Goal: Find specific page/section: Find specific page/section

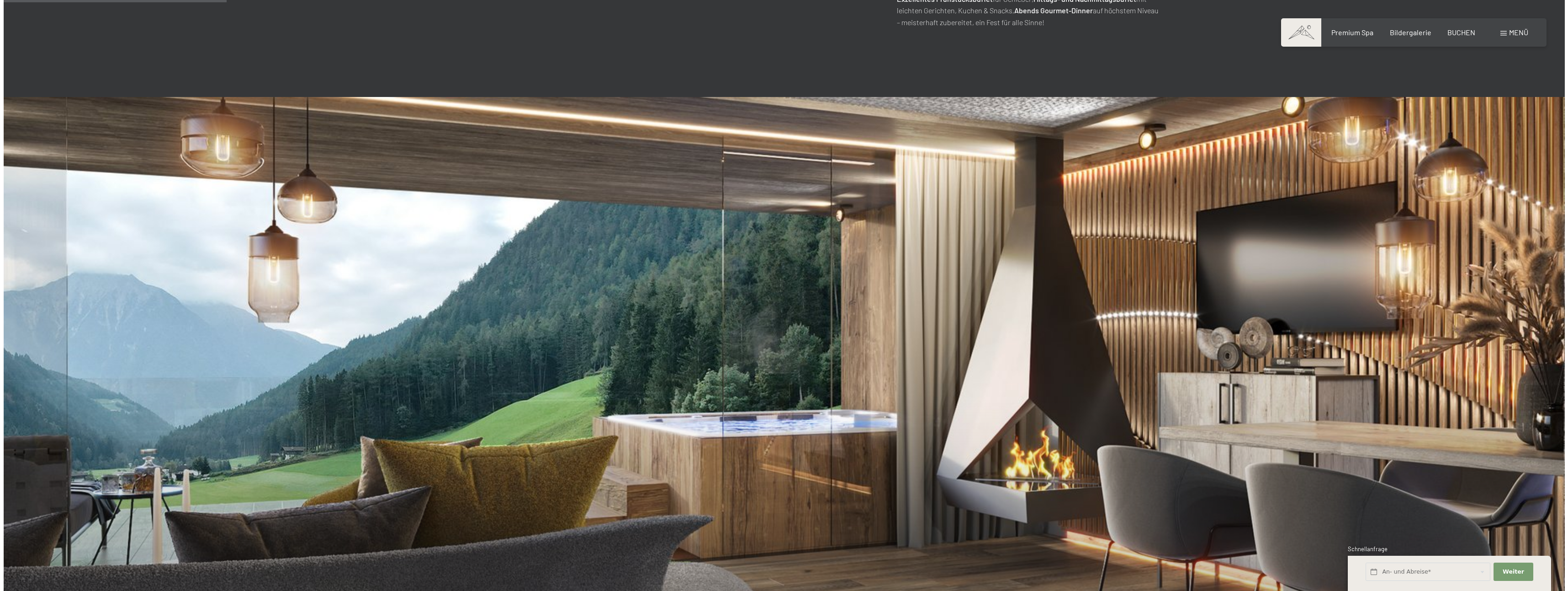
scroll to position [777, 0]
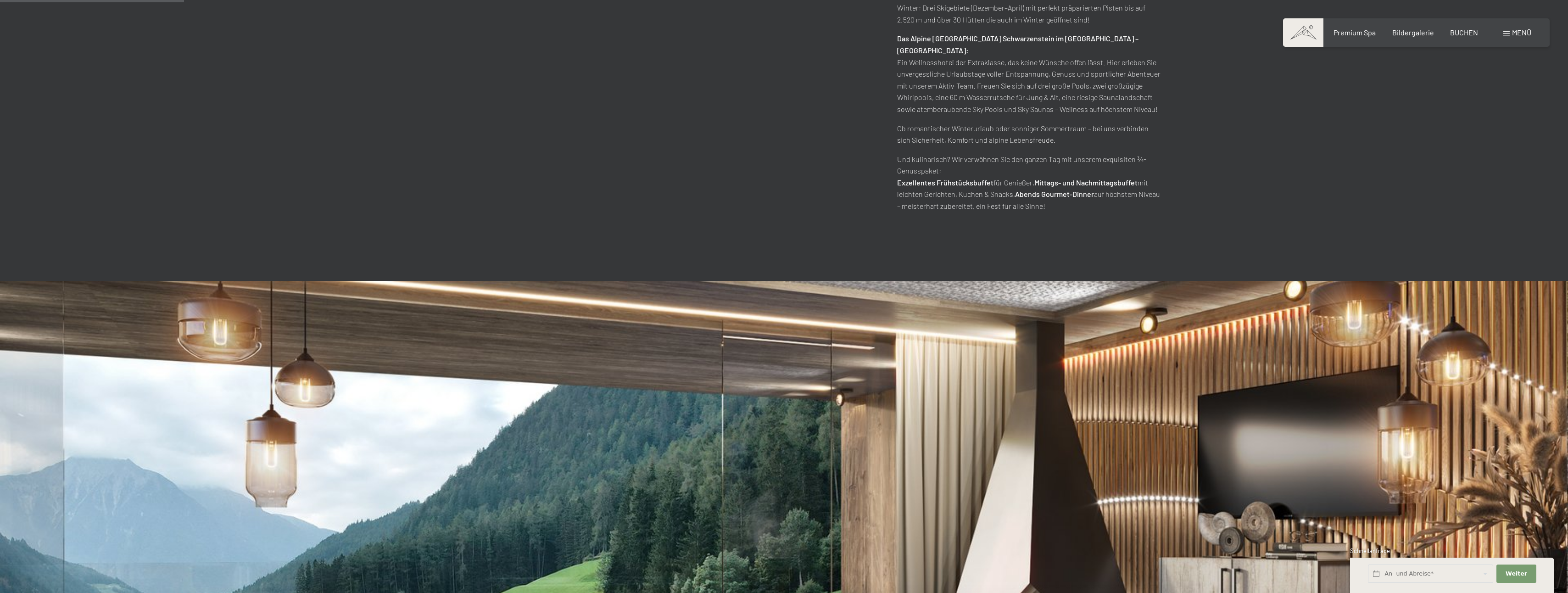
click at [1510, 35] on div "Menü" at bounding box center [1517, 32] width 28 height 10
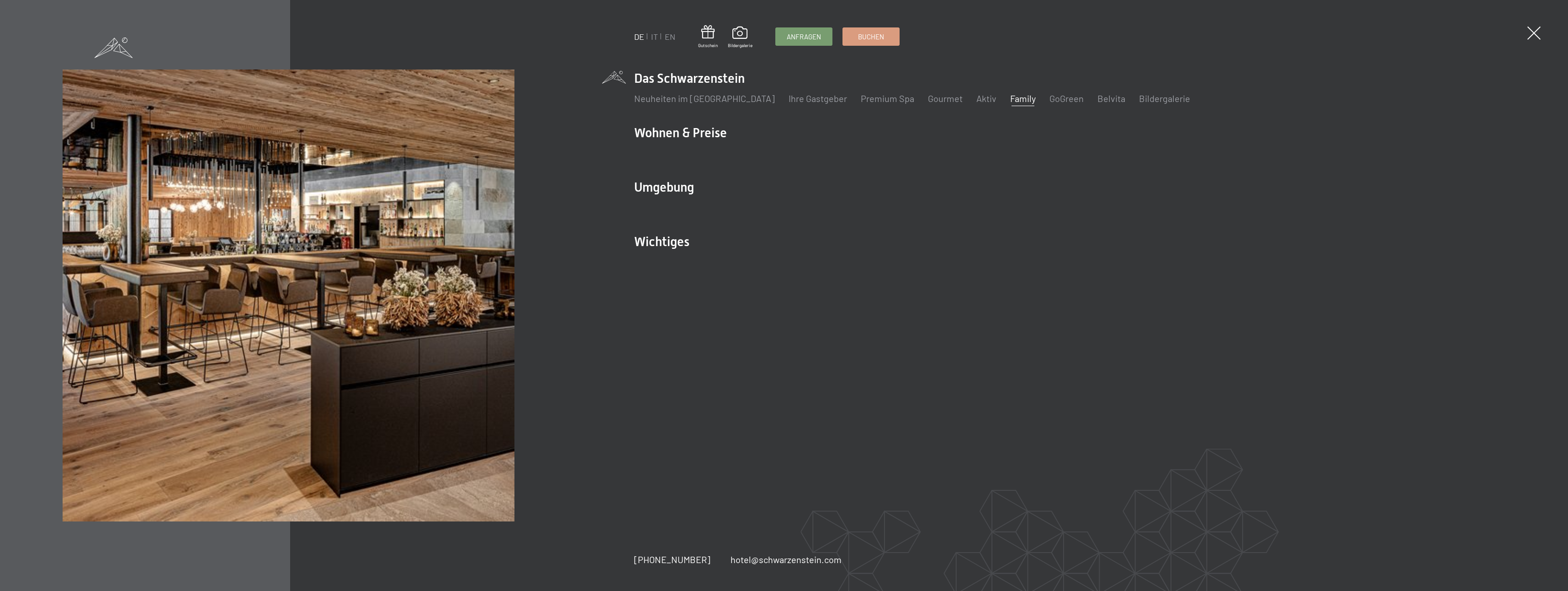
click at [1010, 99] on link "Family" at bounding box center [1022, 98] width 26 height 11
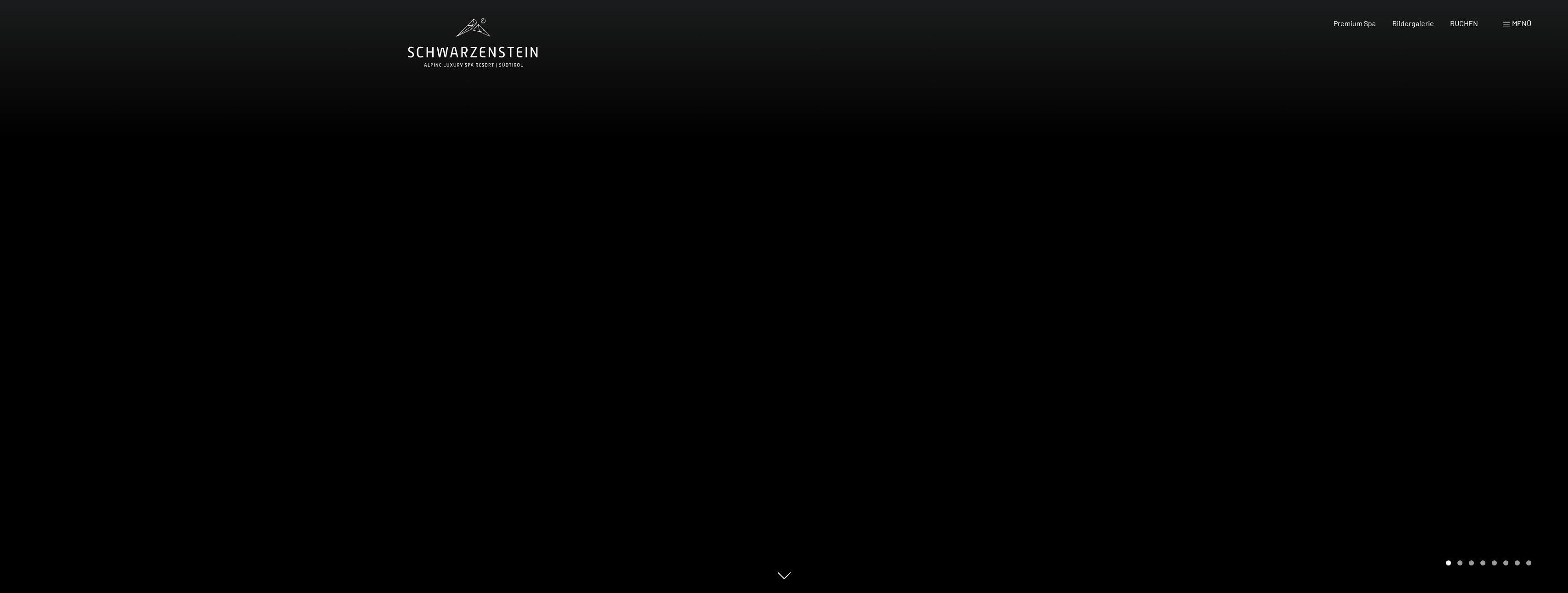
click at [1510, 22] on div "Menü" at bounding box center [1517, 23] width 28 height 10
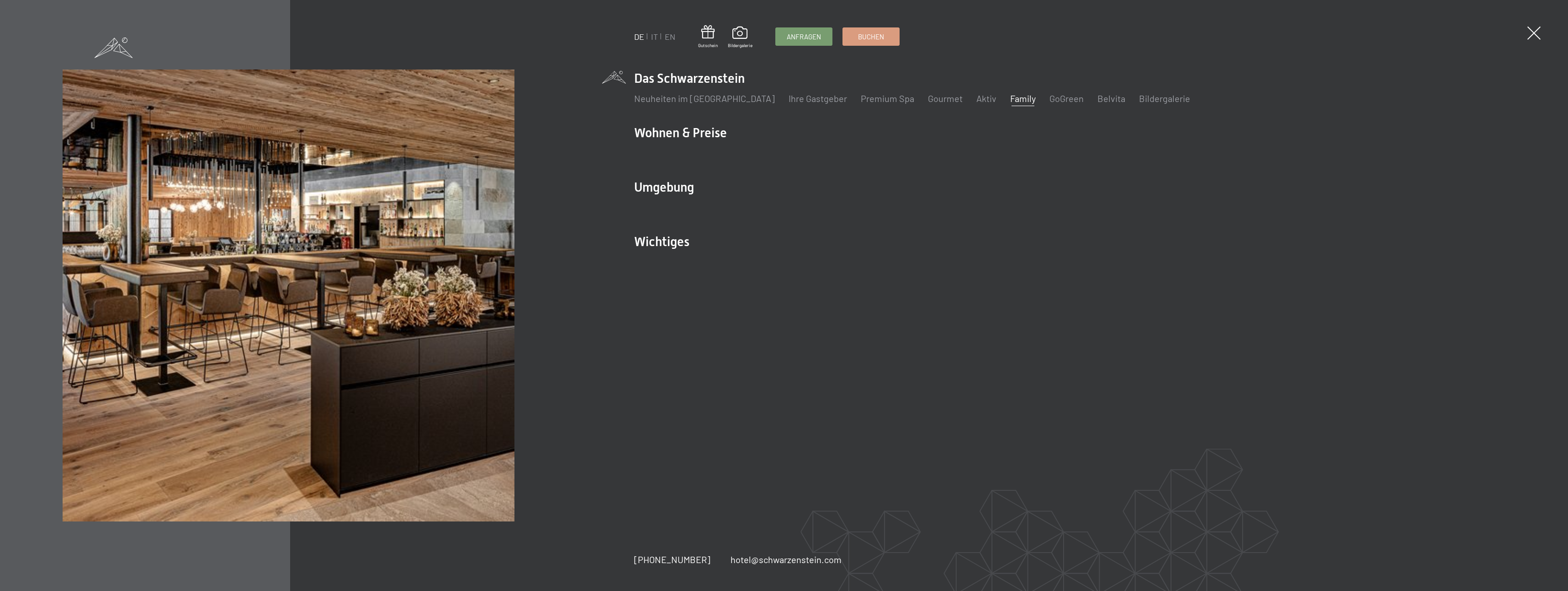
click at [1010, 97] on link "Family" at bounding box center [1022, 98] width 26 height 11
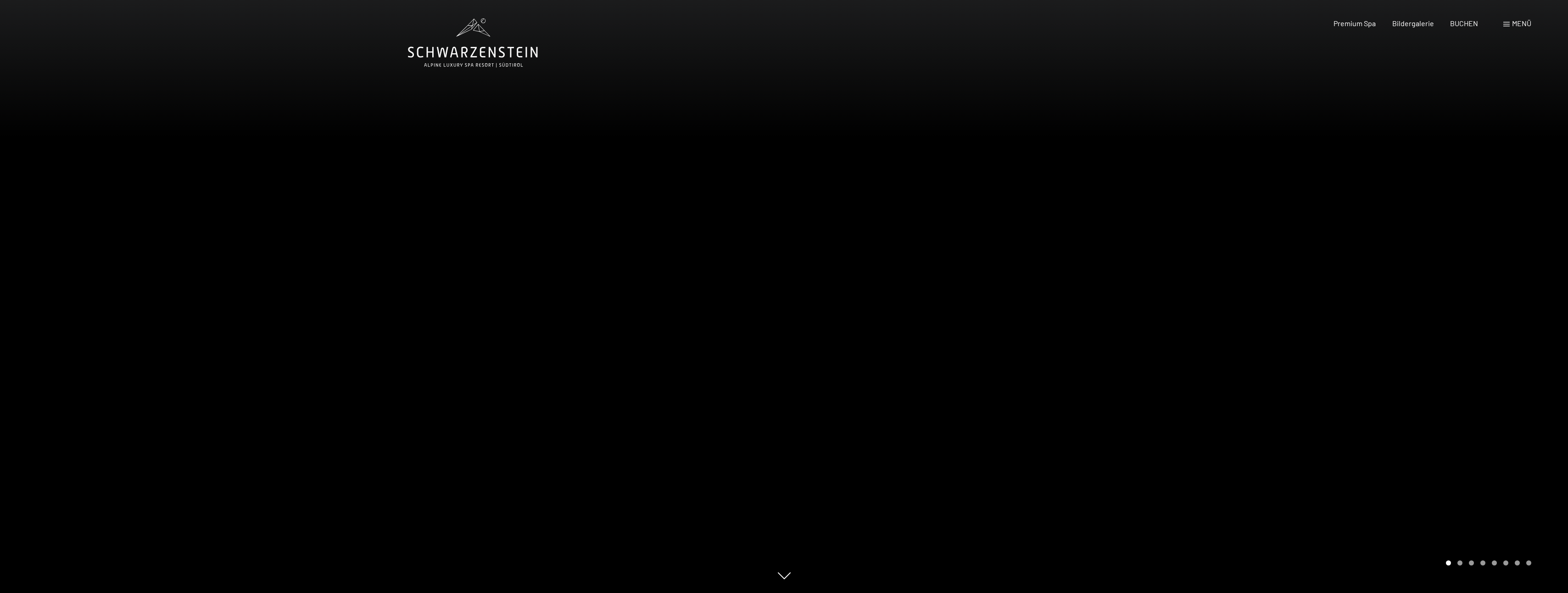
click at [865, 349] on div at bounding box center [1176, 296] width 784 height 593
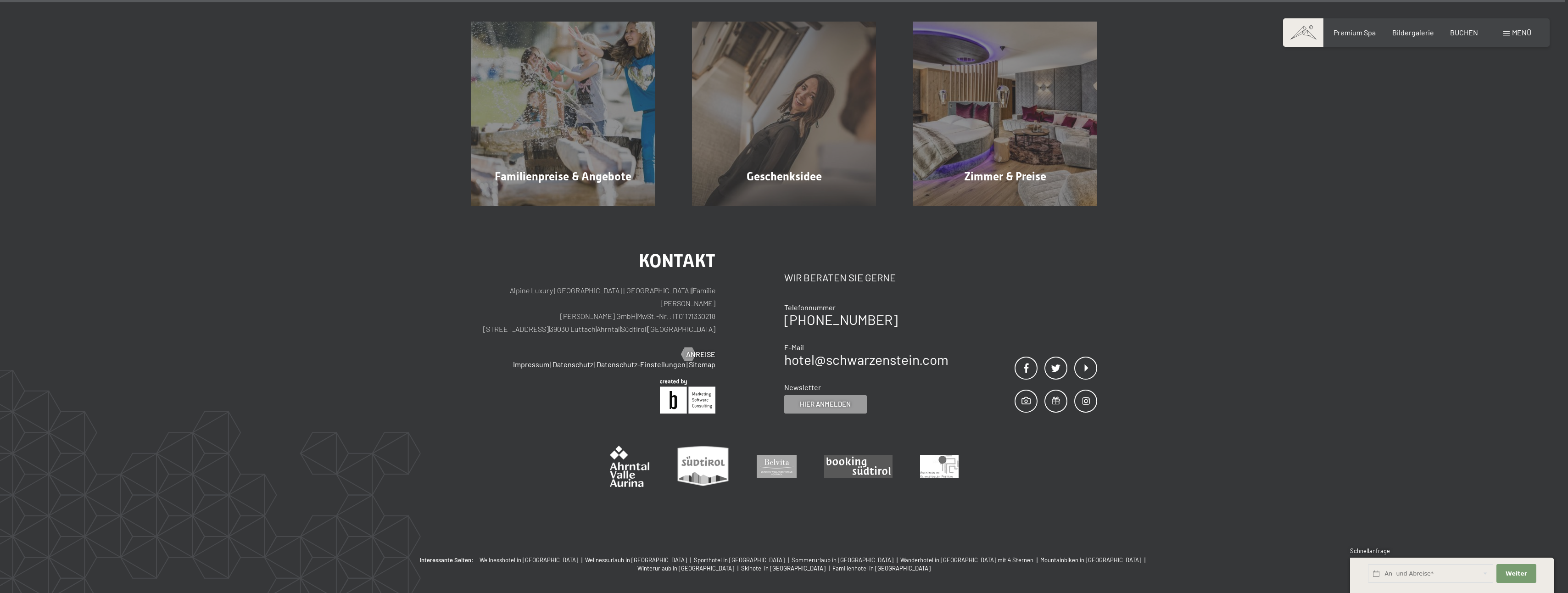
scroll to position [9479, 0]
